Goal: Navigation & Orientation: Find specific page/section

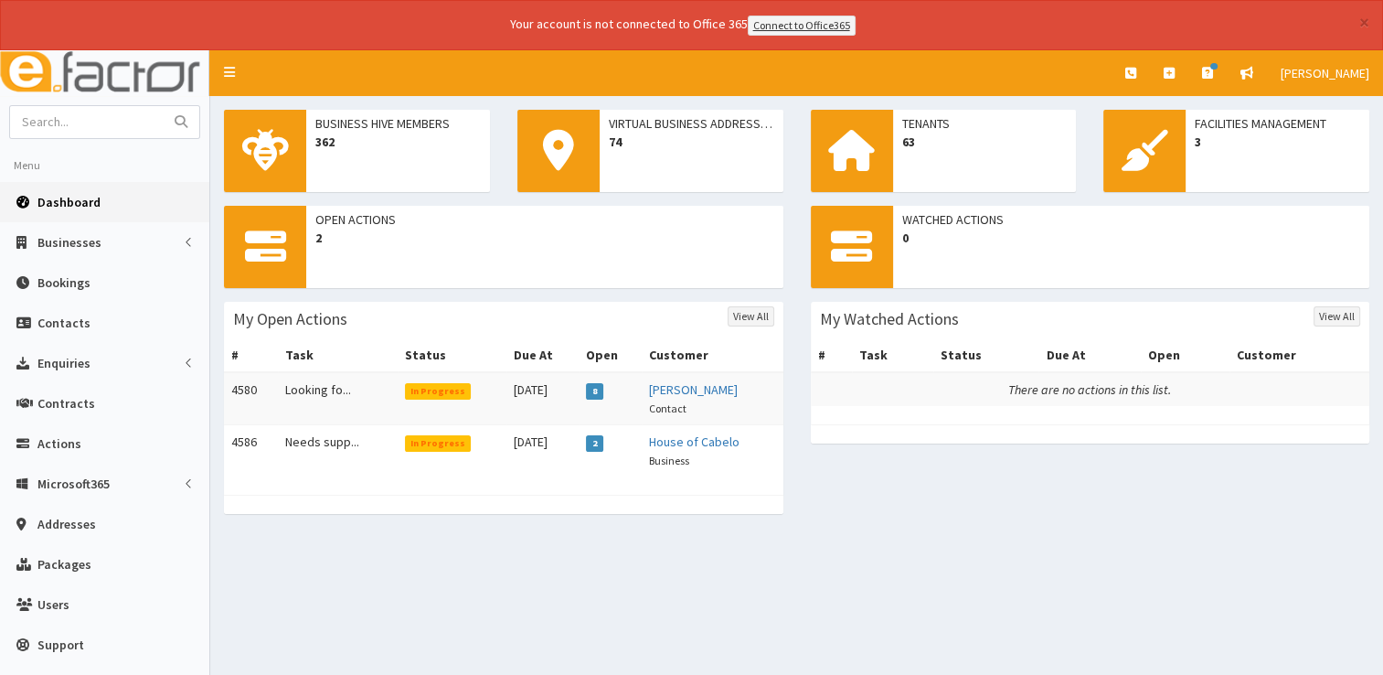
click at [74, 194] on span "Dashboard" at bounding box center [68, 202] width 63 height 16
click at [59, 195] on span "Dashboard" at bounding box center [68, 202] width 63 height 16
